Goal: Task Accomplishment & Management: Complete application form

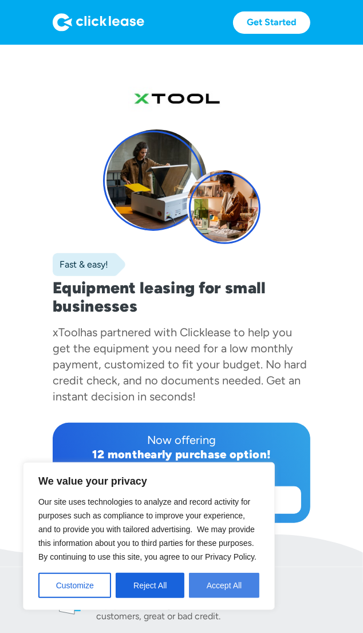
click at [226, 582] on button "Accept All" at bounding box center [224, 584] width 70 height 25
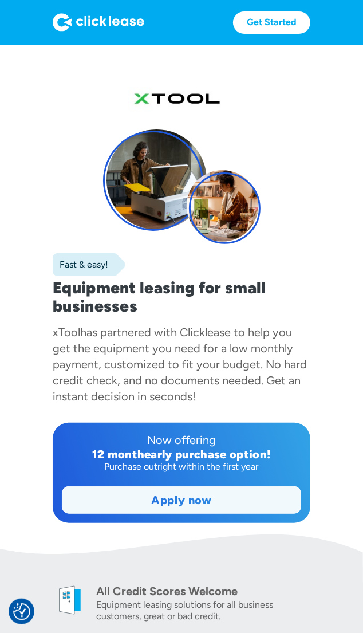
click at [179, 504] on link "Apply now" at bounding box center [181, 500] width 238 height 26
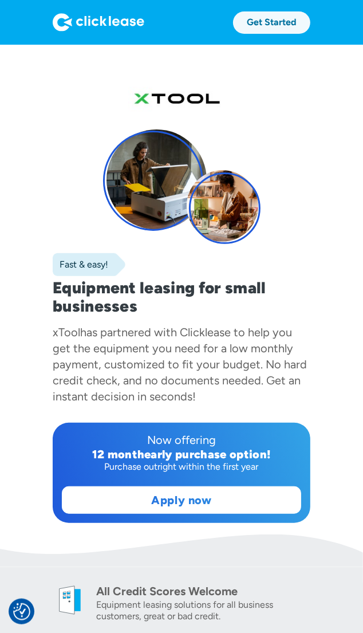
click at [289, 23] on link "Get Started" at bounding box center [271, 22] width 77 height 22
